Goal: Task Accomplishment & Management: Use online tool/utility

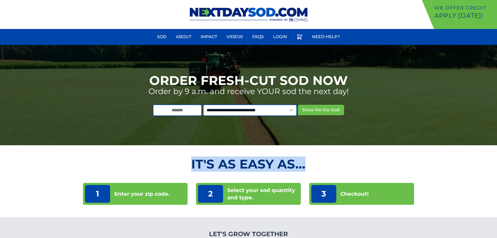
drag, startPoint x: 429, startPoint y: 1, endPoint x: 493, endPoint y: 117, distance: 132.4
click at [496, 149] on html "We offer Credit Apply [DATE]! Sod About Impact Videos FAQs Need Help? My Account" at bounding box center [248, 147] width 497 height 294
click at [287, 37] on link "Login" at bounding box center [280, 37] width 20 height 13
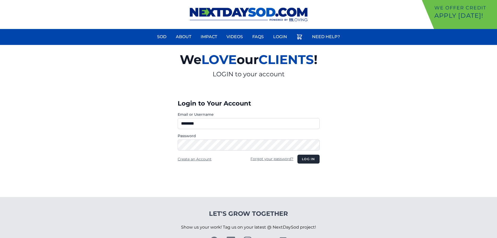
type input "********"
click at [314, 156] on button "Log in" at bounding box center [308, 158] width 22 height 9
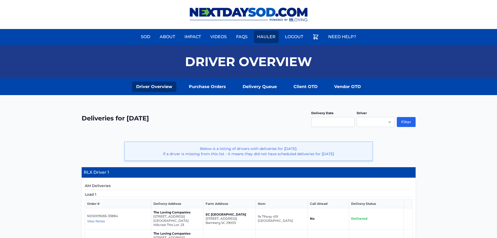
click at [271, 37] on link "Hauler" at bounding box center [266, 37] width 25 height 13
click at [270, 38] on link "Hauler" at bounding box center [266, 37] width 25 height 13
click at [208, 86] on link "Purchase Orders" at bounding box center [207, 86] width 45 height 10
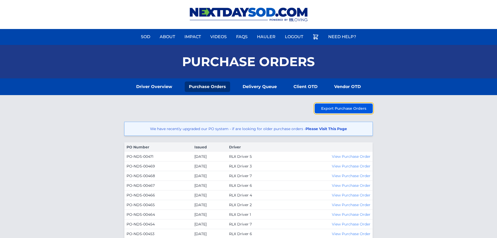
click at [336, 106] on span "Export Purchase Orders" at bounding box center [343, 108] width 45 height 5
